Goal: Transaction & Acquisition: Purchase product/service

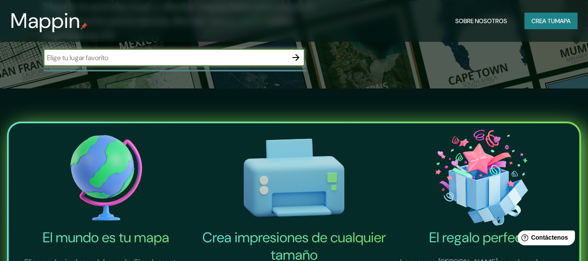
scroll to position [174, 0]
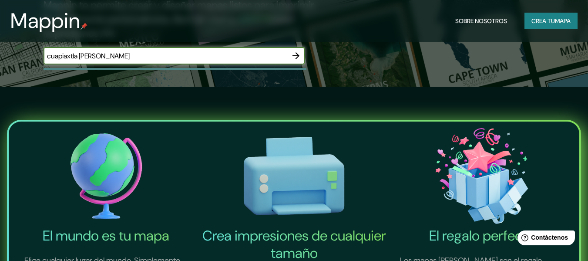
type input "cuapiaxtla de Madero"
click at [297, 56] on icon "button" at bounding box center [296, 55] width 7 height 7
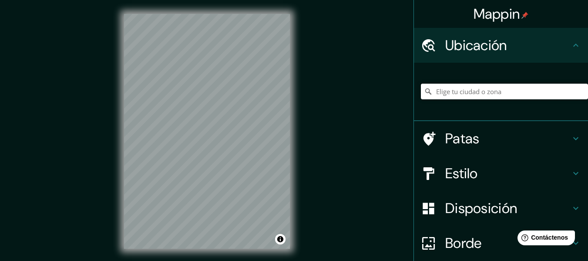
click at [464, 94] on input "Elige tu ciudad o zona" at bounding box center [504, 92] width 167 height 16
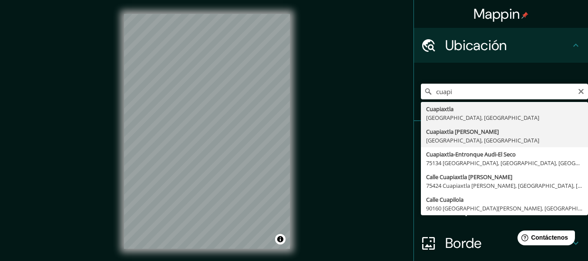
type input "Cuapiaxtla de Madero, Puebla, México"
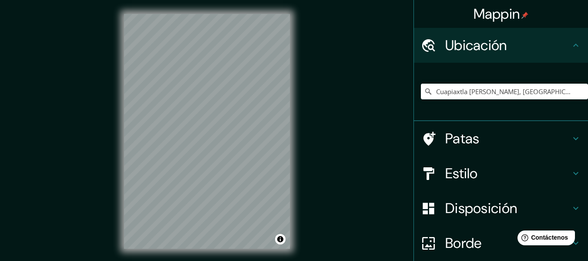
click at [556, 138] on h4 "Patas" at bounding box center [507, 138] width 125 height 17
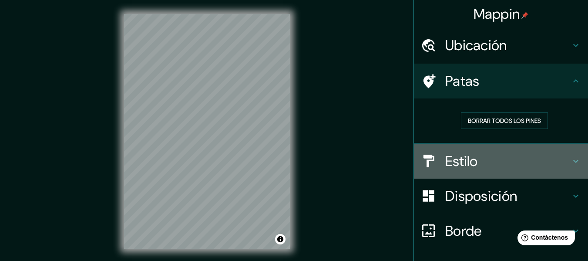
click at [541, 161] on h4 "Estilo" at bounding box center [507, 160] width 125 height 17
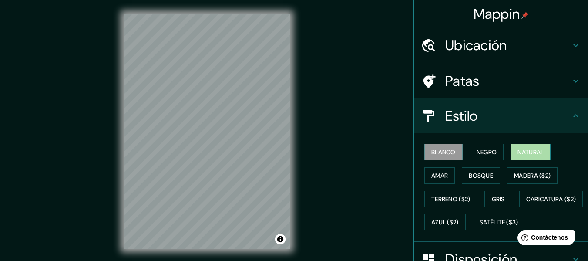
click at [524, 150] on font "Natural" at bounding box center [531, 152] width 26 height 8
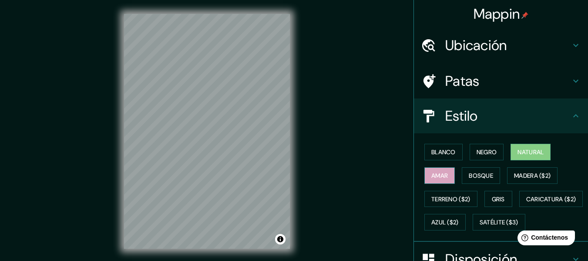
click at [430, 167] on button "Amar" at bounding box center [439, 175] width 30 height 17
click at [481, 170] on font "Bosque" at bounding box center [481, 175] width 24 height 11
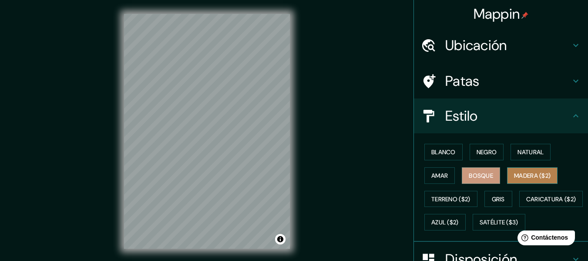
click at [516, 172] on font "Madera ($2)" at bounding box center [532, 176] width 37 height 8
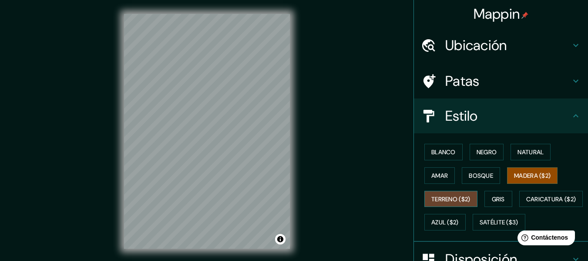
click at [434, 201] on font "Terreno ($2)" at bounding box center [450, 199] width 39 height 8
click at [539, 178] on font "Madera ($2)" at bounding box center [532, 176] width 37 height 8
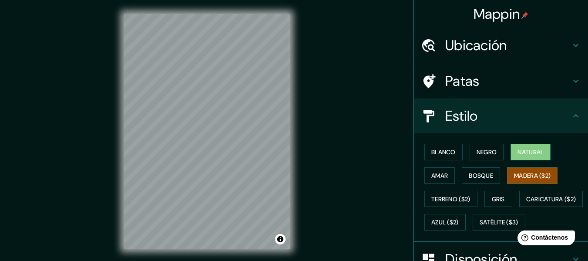
click at [518, 148] on font "Natural" at bounding box center [531, 151] width 26 height 11
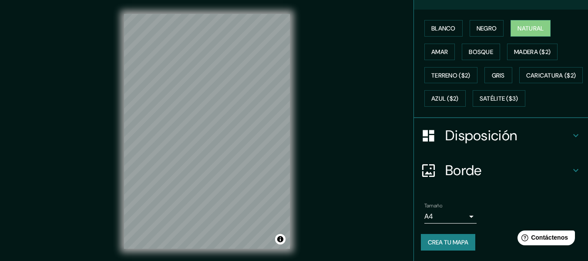
scroll to position [16, 0]
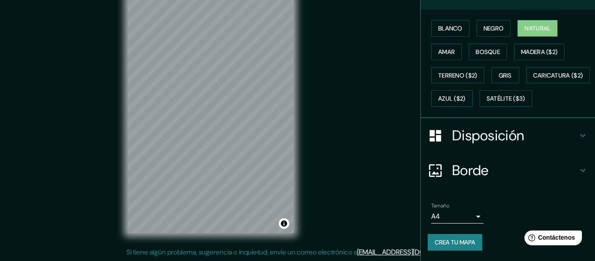
click at [459, 212] on body "Mappin Ubicación Cuapiaxtla de Madero, Puebla, México Patas Estilo Blanco Negro…" at bounding box center [297, 114] width 595 height 261
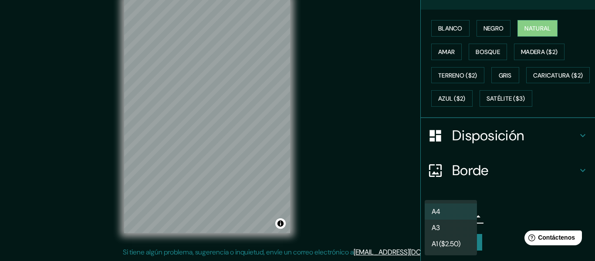
click at [460, 209] on li "A4" at bounding box center [450, 211] width 52 height 16
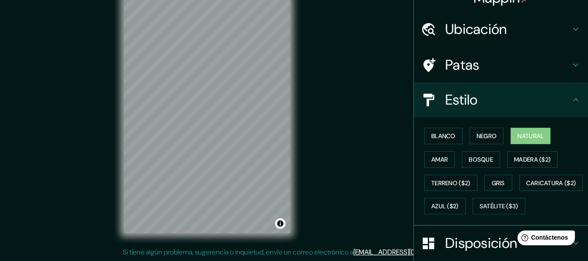
scroll to position [0, 0]
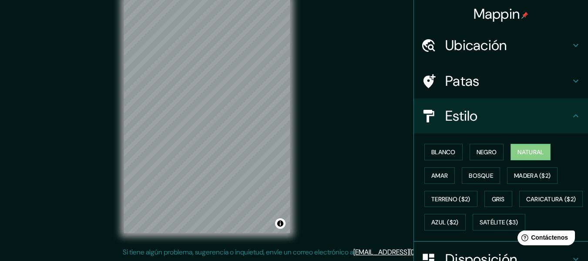
click at [503, 41] on h4 "Ubicación" at bounding box center [507, 45] width 125 height 17
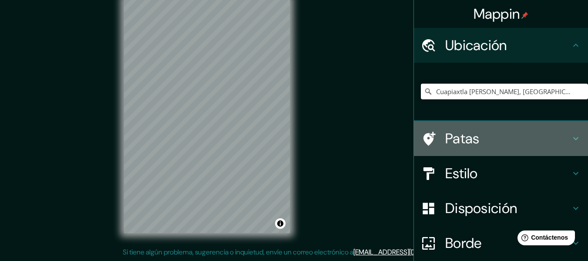
click at [445, 138] on font "Patas" at bounding box center [462, 138] width 34 height 18
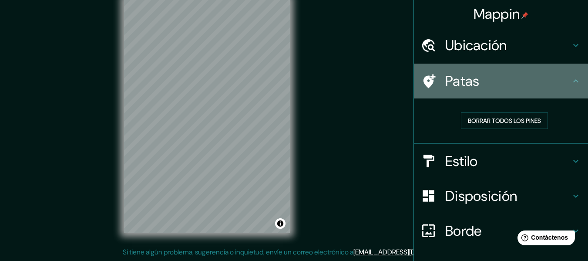
click at [424, 76] on icon at bounding box center [428, 81] width 15 height 15
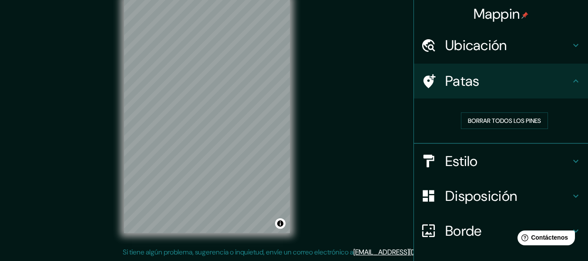
click at [482, 51] on font "Ubicación" at bounding box center [476, 45] width 62 height 18
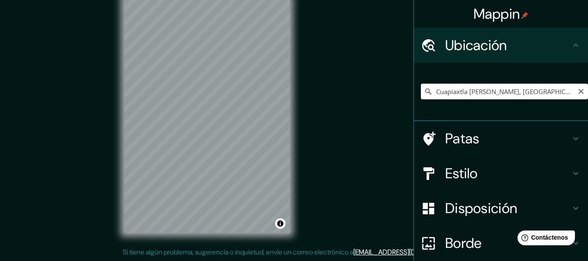
click at [424, 91] on icon at bounding box center [428, 91] width 9 height 9
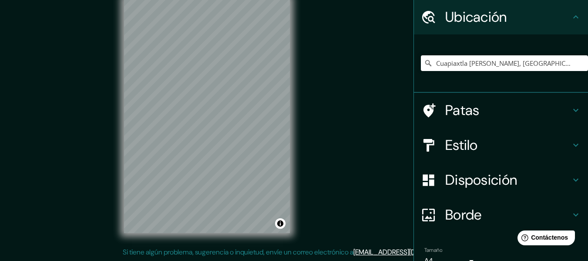
scroll to position [73, 0]
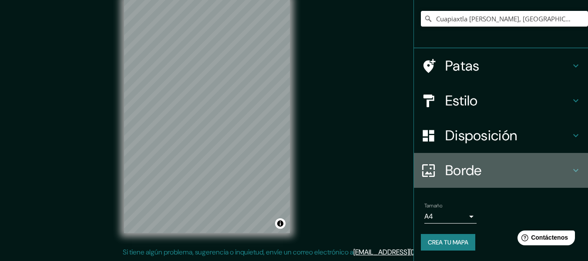
click at [465, 169] on font "Borde" at bounding box center [463, 170] width 37 height 18
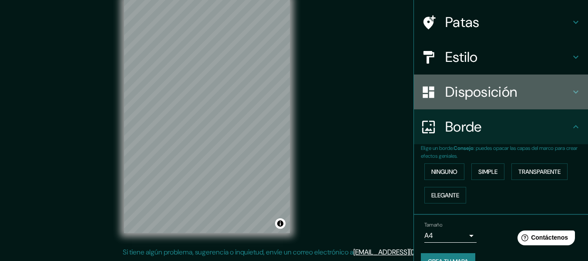
click at [513, 94] on h4 "Disposición" at bounding box center [507, 91] width 125 height 17
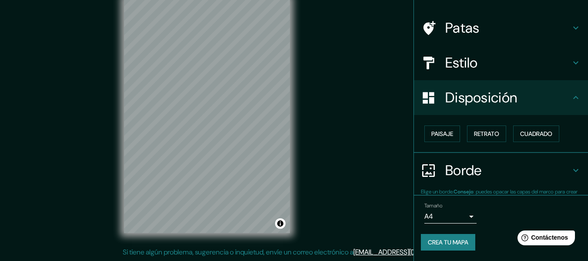
scroll to position [53, 0]
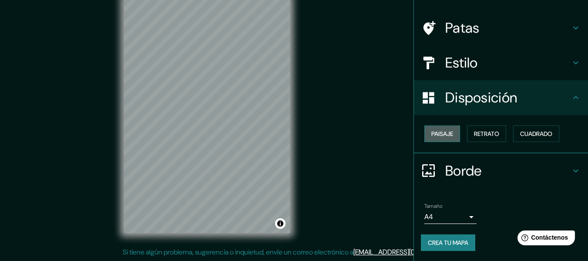
click at [448, 131] on button "Paisaje" at bounding box center [442, 133] width 36 height 17
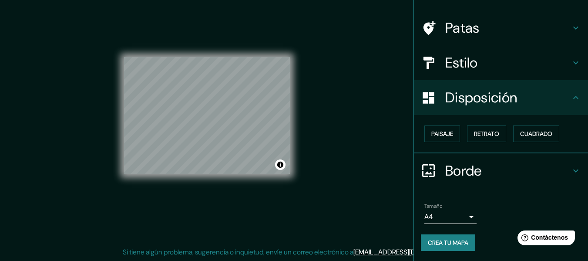
click at [446, 240] on font "Crea tu mapa" at bounding box center [448, 243] width 40 height 8
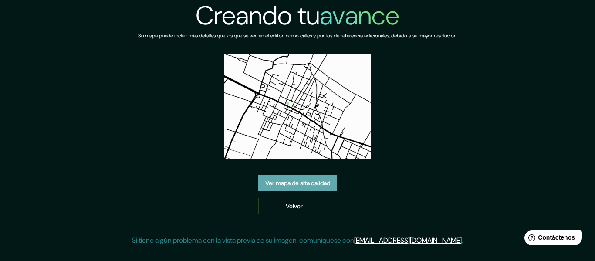
click at [297, 177] on font "Ver mapa de alta calidad" at bounding box center [297, 182] width 65 height 11
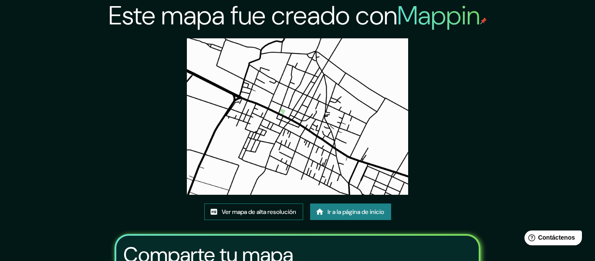
click at [271, 208] on font "Ver mapa de alta resolución" at bounding box center [259, 212] width 74 height 8
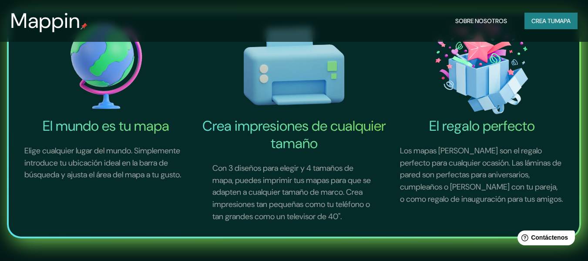
scroll to position [174, 0]
